Goal: Use online tool/utility: Utilize a website feature to perform a specific function

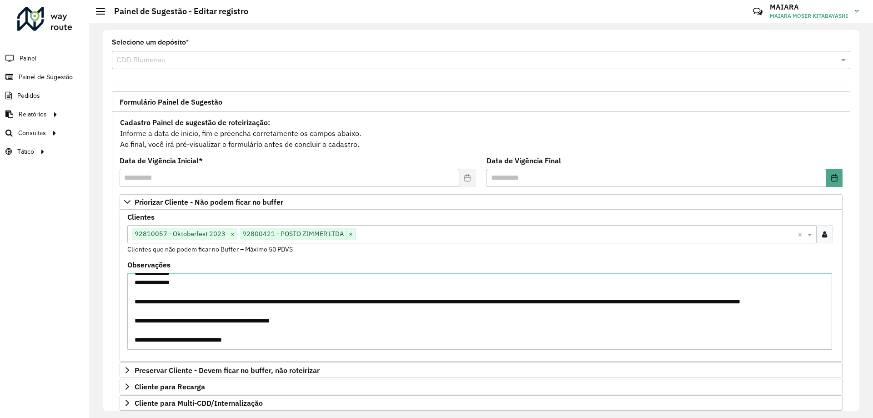
scroll to position [187, 0]
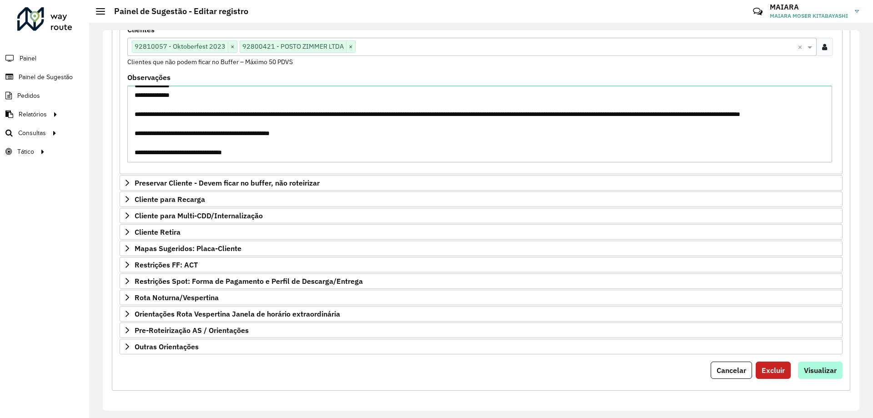
type textarea "**********"
click at [808, 377] on button "Visualizar" at bounding box center [820, 370] width 45 height 17
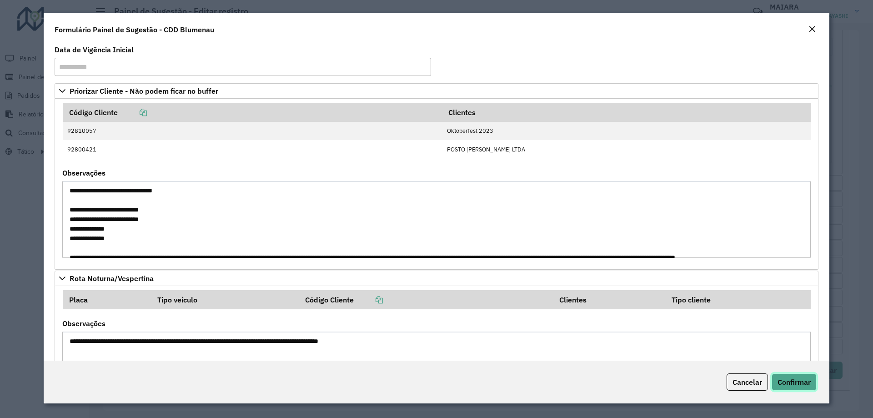
click at [785, 377] on button "Confirmar" at bounding box center [794, 381] width 45 height 17
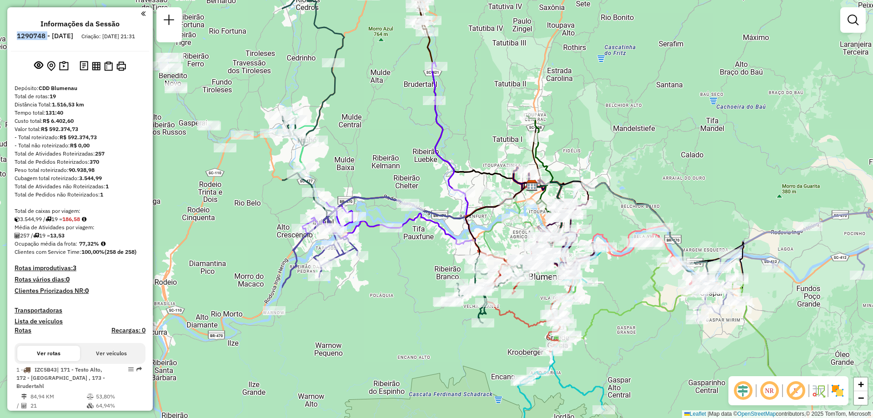
drag, startPoint x: 473, startPoint y: 164, endPoint x: 679, endPoint y: 141, distance: 207.7
click at [679, 141] on div "Janela de atendimento Grade de atendimento Capacidade Transportadoras Veículos …" at bounding box center [436, 209] width 873 height 418
